Goal: Information Seeking & Learning: Learn about a topic

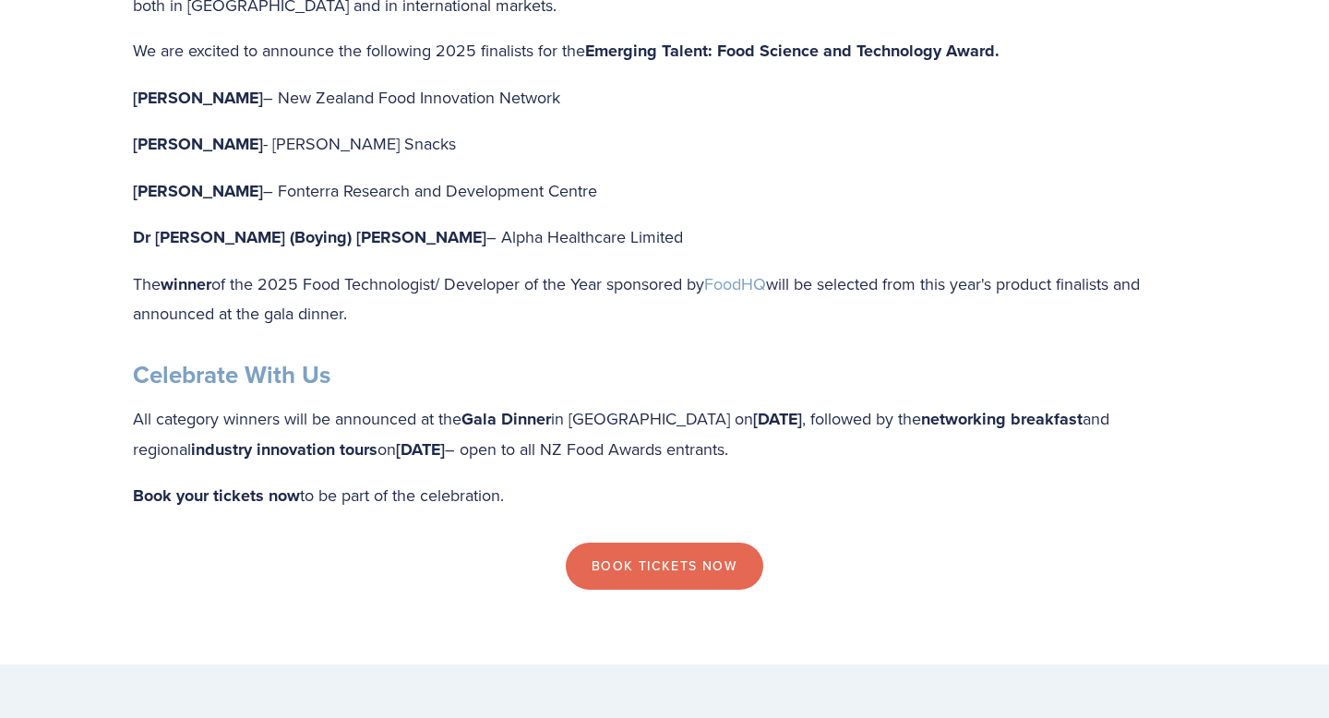
scroll to position [1555, 0]
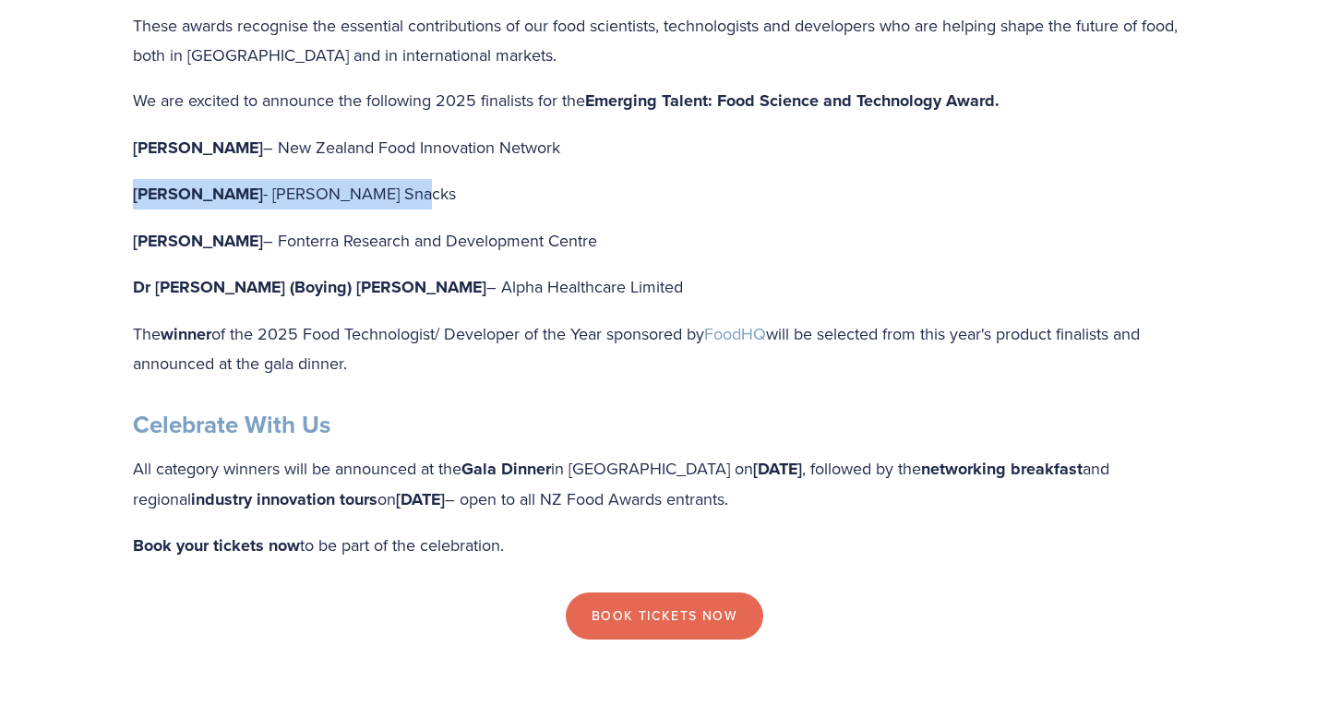
drag, startPoint x: 373, startPoint y: 221, endPoint x: 129, endPoint y: 213, distance: 243.7
click at [129, 213] on div "Recognising the people behind the product This year, we introduced two new Peop…" at bounding box center [664, 104] width 1094 height 579
copy p "[PERSON_NAME] Snacks"
drag, startPoint x: 573, startPoint y: 268, endPoint x: 85, endPoint y: 271, distance: 488.1
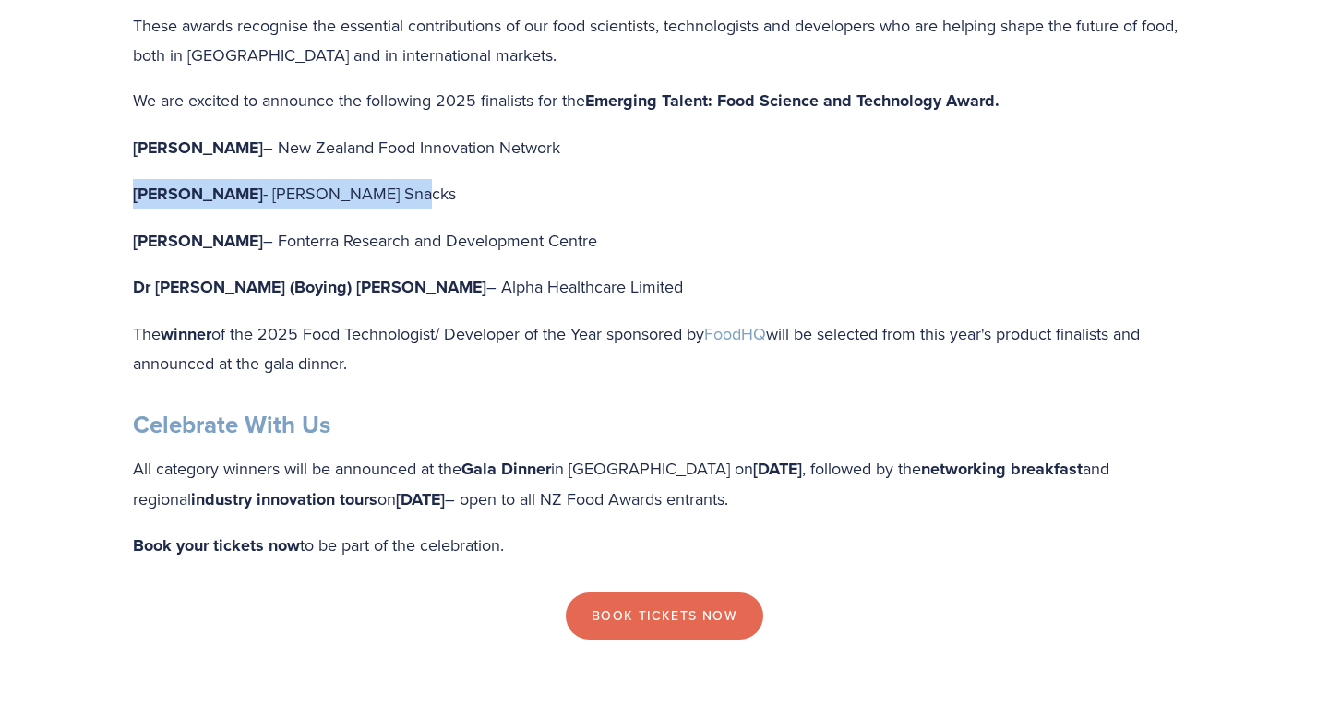
copy p "[PERSON_NAME] – Fonterra Research and Development Centre"
drag, startPoint x: 514, startPoint y: 316, endPoint x: 78, endPoint y: 316, distance: 435.5
copy p "Dr [PERSON_NAME] (Boying) [PERSON_NAME] – Alpha Healthcare Limited"
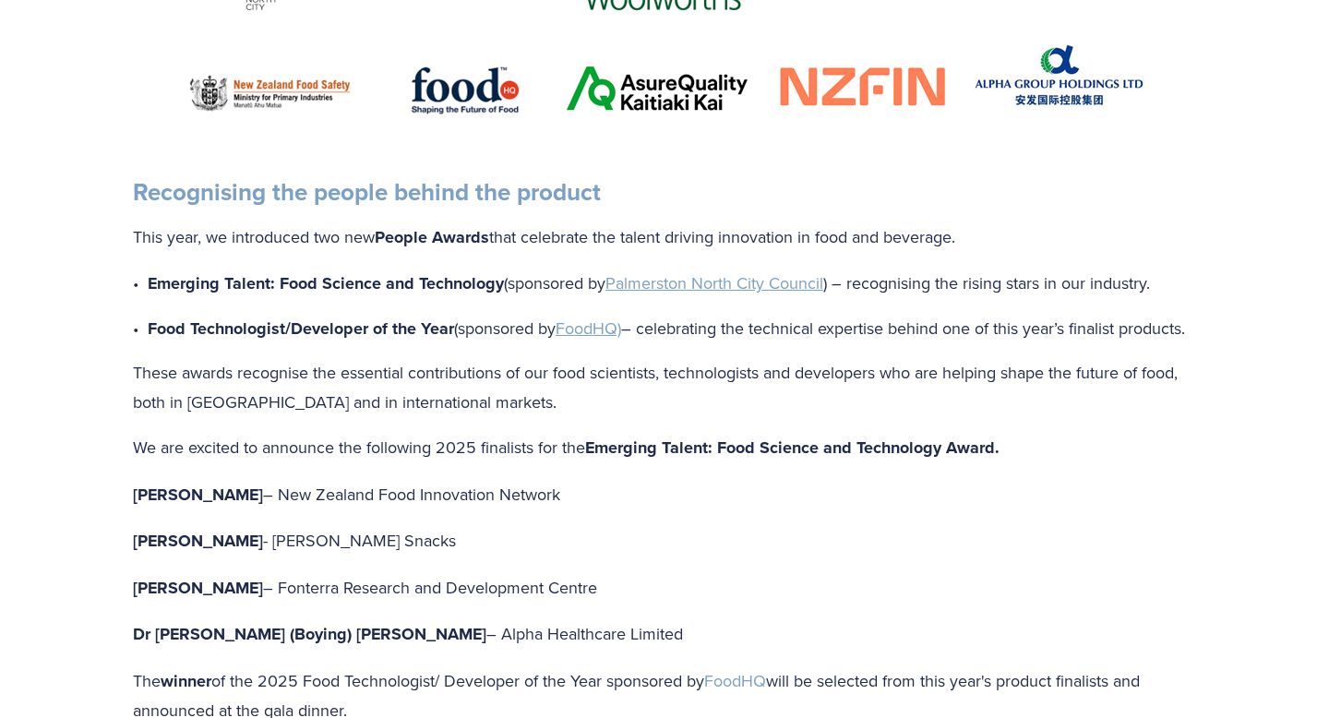
scroll to position [397, 0]
